Goal: Register for event/course

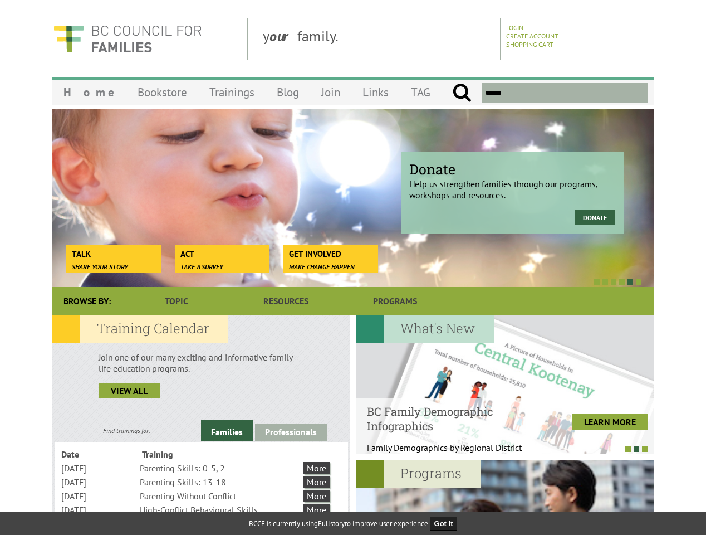
click at [353, 276] on div at bounding box center [341, 281] width 602 height 11
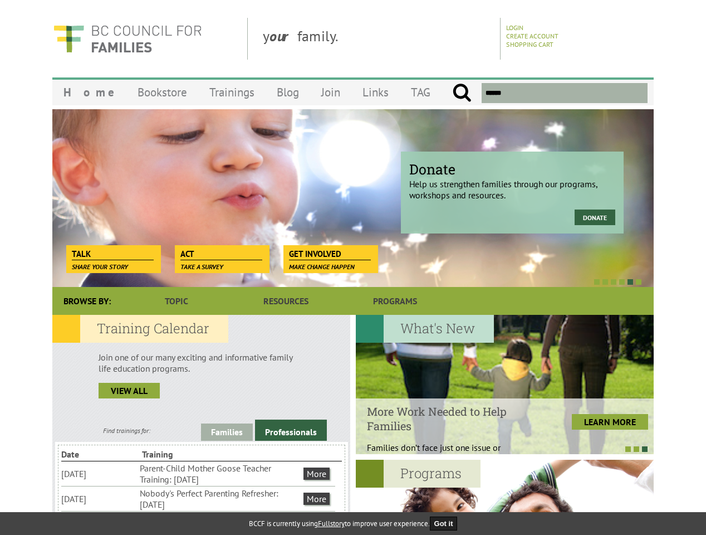
click at [341, 281] on div at bounding box center [341, 281] width 602 height 11
click at [227, 430] on link "Families" at bounding box center [227, 431] width 52 height 17
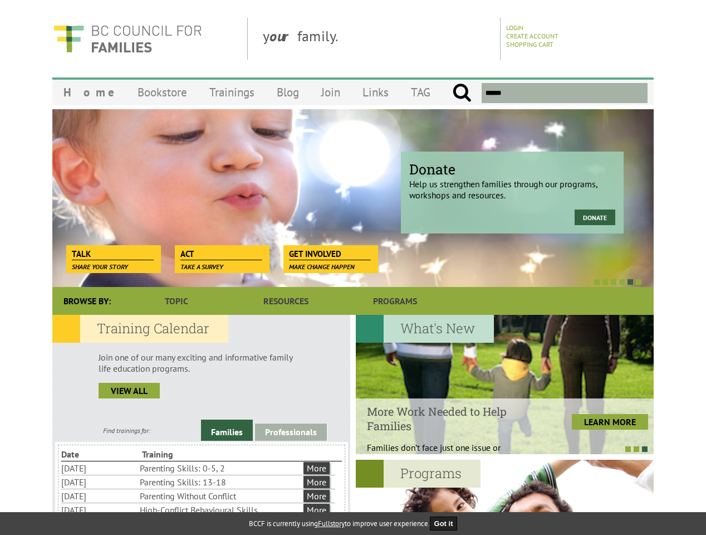
click at [291, 432] on link "Professionals" at bounding box center [291, 431] width 72 height 17
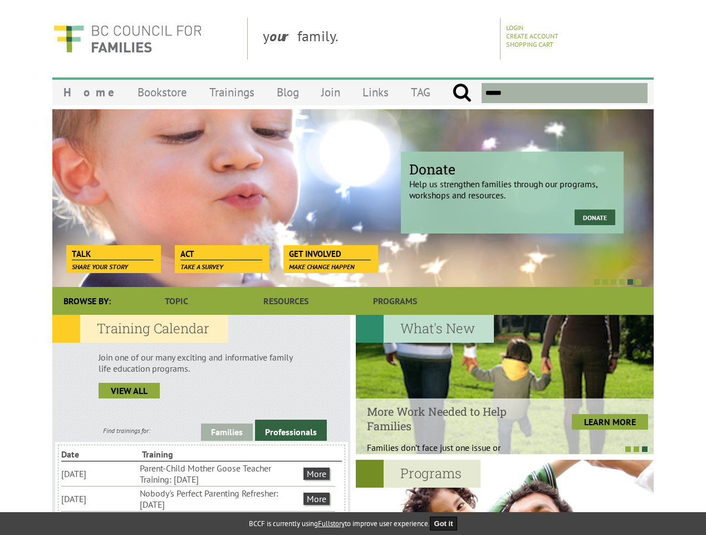
click at [198, 498] on li "Nobody's Perfect Parenting Refresher: [DATE]" at bounding box center [221, 498] width 162 height 25
click at [505, 384] on div at bounding box center [505, 384] width 298 height 139
click at [499, 449] on div at bounding box center [499, 448] width 298 height 11
click at [505, 497] on div "Online Parenting Programs Build on your parenting skills at your own pac... LEA…" at bounding box center [653, 529] width 5365 height 139
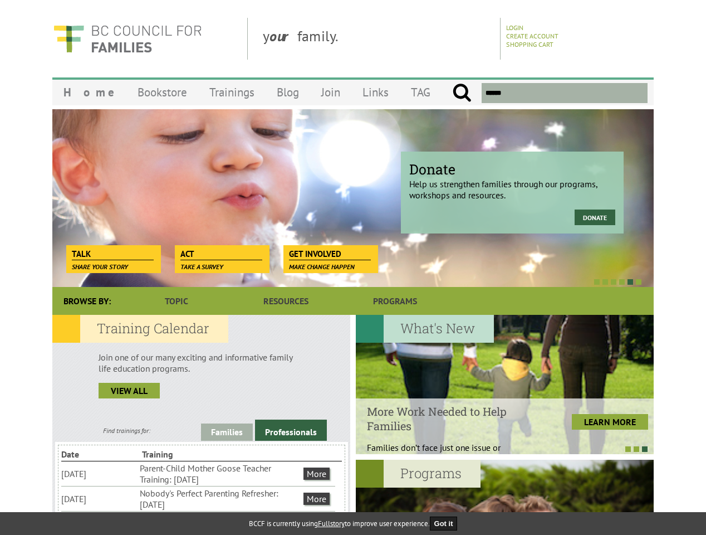
click at [447, 523] on button "Got it" at bounding box center [444, 523] width 28 height 14
